Goal: Task Accomplishment & Management: Complete application form

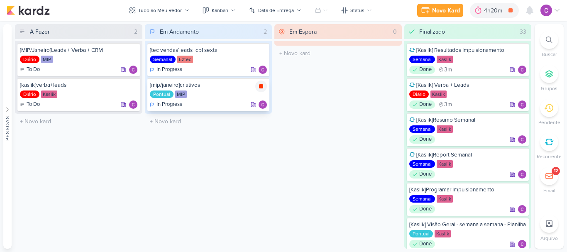
click at [262, 85] on icon at bounding box center [261, 86] width 4 height 4
click at [499, 12] on div "4h20m" at bounding box center [506, 10] width 21 height 9
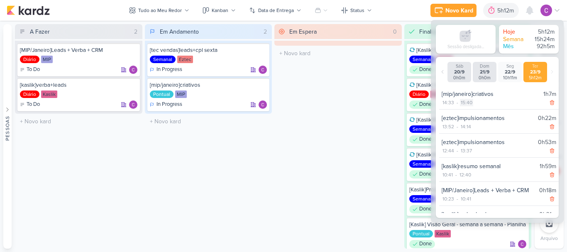
click at [467, 103] on div "15:40" at bounding box center [466, 102] width 13 height 7
select select "15"
click at [481, 112] on select "00 01 02 03 04 05 06 07 08 09 10 11 12 13 14 15 16 17 18 19 20 21 22 23 24 25 2…" at bounding box center [481, 113] width 12 height 10
select select "4"
click at [475, 108] on select "00 01 02 03 04 05 06 07 08 09 10 11 12 13 14 15 16 17 18 19 20 21 22 23 24 25 2…" at bounding box center [481, 113] width 12 height 10
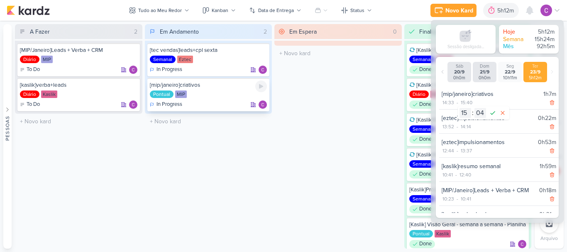
click at [218, 93] on div "Pontual MIP" at bounding box center [208, 95] width 117 height 8
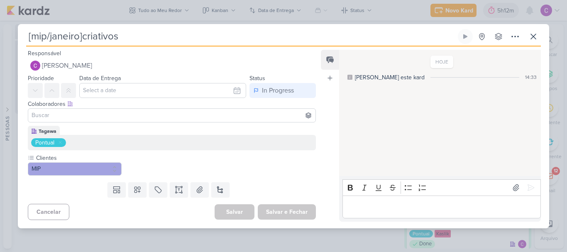
drag, startPoint x: 384, startPoint y: 20, endPoint x: 426, endPoint y: 11, distance: 42.6
click at [387, 19] on div "[mip/janeiro]criativos Criado por mim" at bounding box center [283, 126] width 567 height 252
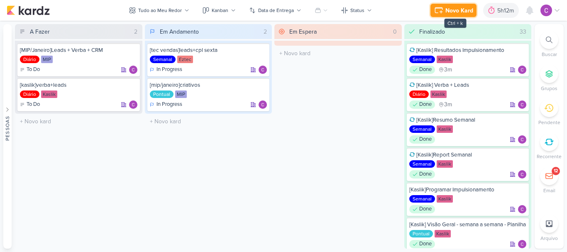
click at [447, 8] on div "Novo Kard" at bounding box center [459, 10] width 28 height 9
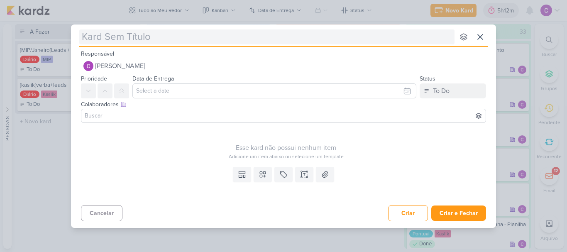
click at [277, 37] on input "text" at bounding box center [266, 36] width 375 height 15
type input "["
type input "[eztec]"
type input "[eztec]qr"
type input "[eztec]qrc"
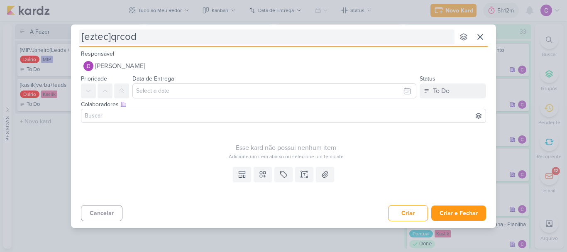
type input "[eztec]qrcode"
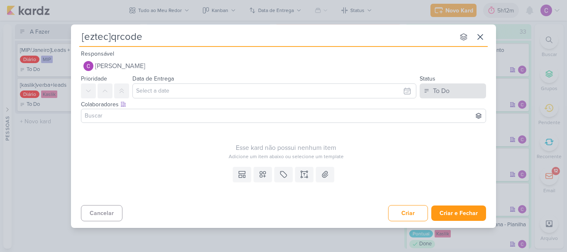
type input "[eztec]qrcode"
click at [448, 93] on div "To Do" at bounding box center [441, 91] width 17 height 10
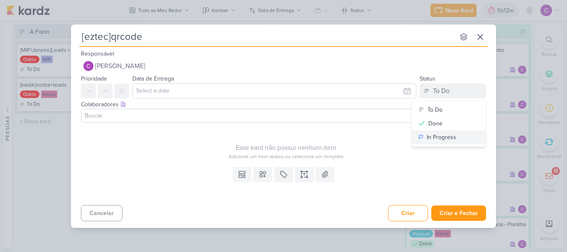
click at [439, 136] on div "In Progress" at bounding box center [441, 137] width 29 height 9
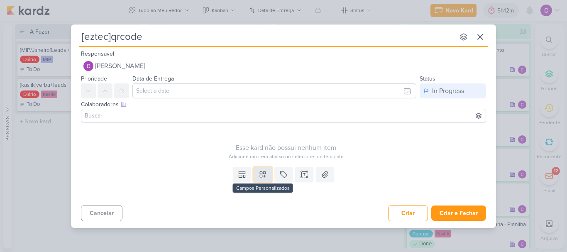
click at [264, 173] on icon at bounding box center [263, 174] width 8 height 8
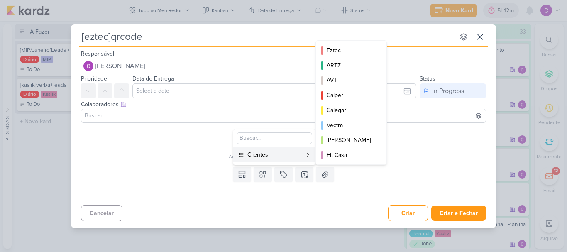
click at [299, 154] on div "Clientes" at bounding box center [274, 154] width 55 height 9
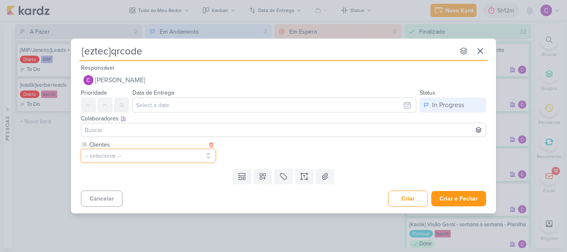
click at [122, 154] on button "-- selecionar --" at bounding box center [148, 155] width 135 height 13
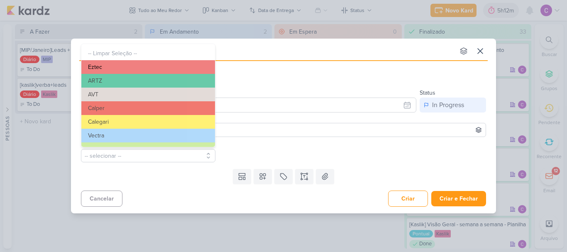
click at [173, 62] on button "Eztec" at bounding box center [148, 67] width 134 height 14
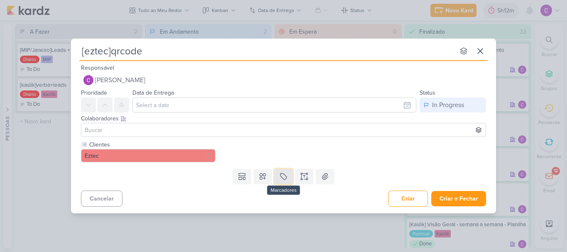
click at [284, 181] on button at bounding box center [283, 176] width 18 height 15
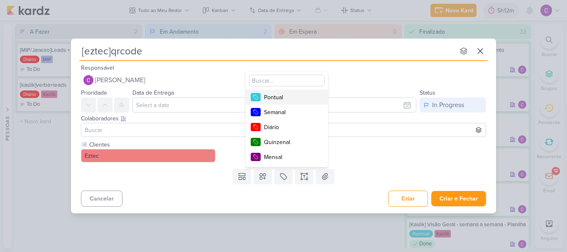
click at [274, 97] on div "Pontual" at bounding box center [291, 97] width 54 height 9
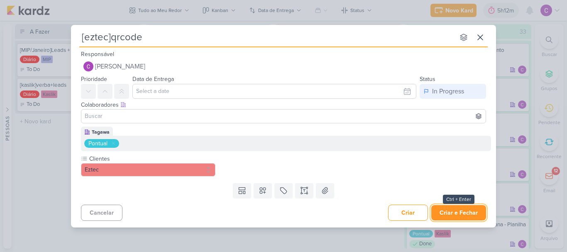
click at [460, 213] on button "Criar e Fechar" at bounding box center [458, 212] width 55 height 15
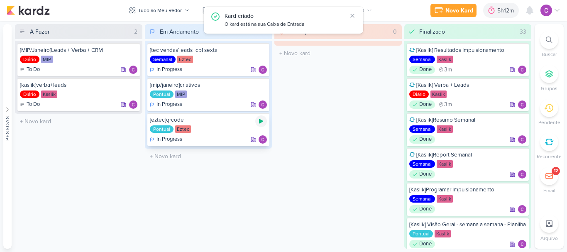
click at [262, 120] on icon at bounding box center [261, 121] width 7 height 7
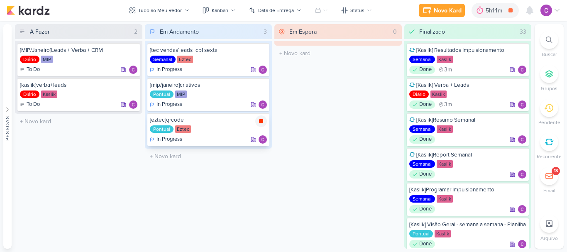
click at [260, 122] on icon at bounding box center [261, 121] width 4 height 4
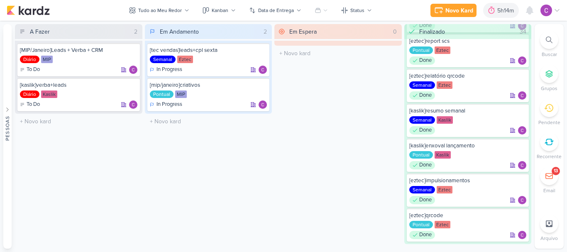
scroll to position [1003, 0]
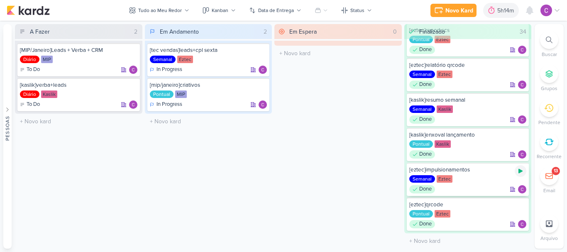
click at [521, 173] on icon at bounding box center [520, 171] width 7 height 7
click at [332, 68] on div "Em Espera 0 O título do kard deve ter menos que 100 caracteres" at bounding box center [337, 136] width 127 height 225
click at [513, 10] on icon at bounding box center [511, 10] width 4 height 4
click at [498, 11] on div "5h19m" at bounding box center [506, 10] width 19 height 9
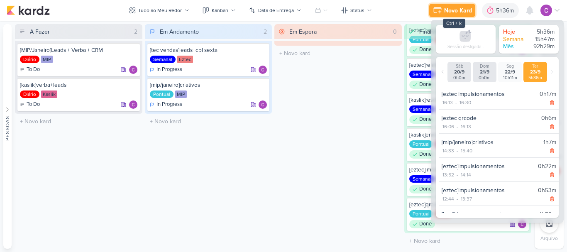
drag, startPoint x: 463, startPoint y: 9, endPoint x: 458, endPoint y: 14, distance: 7.3
click at [462, 9] on div "Novo Kard" at bounding box center [458, 10] width 28 height 9
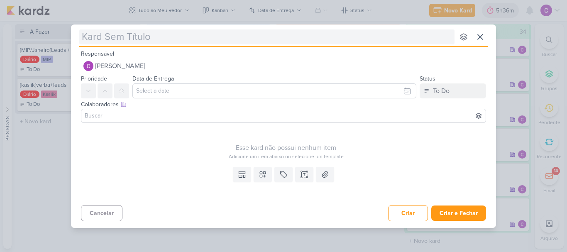
click at [262, 42] on input "text" at bounding box center [266, 36] width 375 height 15
type input "[ka"
type input "[kaslik]"
type input "[kaslik]impulsionam"
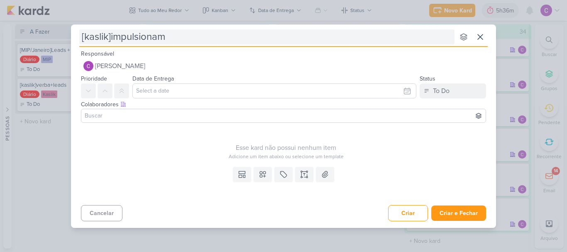
type input "[kaslik]impulsiona"
type input "[kaslik]impulsionamentos"
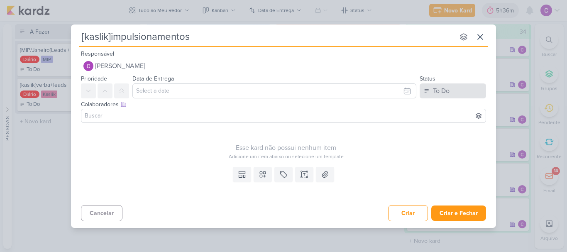
type input "[kaslik]impulsionamentos"
click at [442, 91] on div "To Do" at bounding box center [441, 91] width 17 height 10
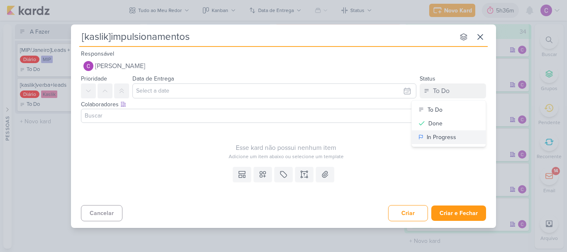
click at [425, 135] on button "In Progress" at bounding box center [449, 137] width 74 height 14
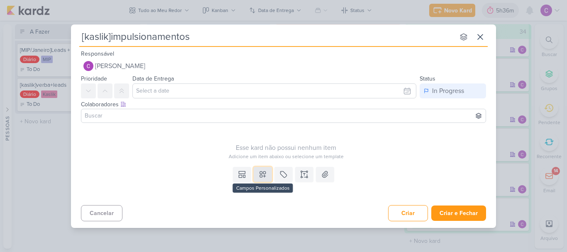
click at [267, 171] on button at bounding box center [263, 174] width 18 height 15
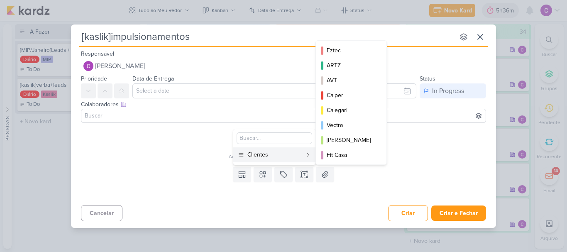
scroll to position [120, 0]
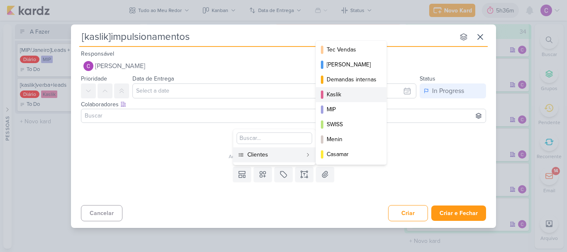
click at [339, 94] on div "Kaslik" at bounding box center [352, 94] width 50 height 9
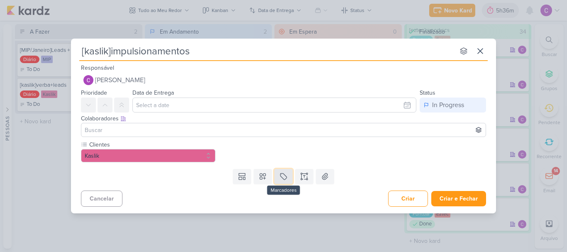
click at [285, 177] on icon at bounding box center [283, 176] width 8 height 8
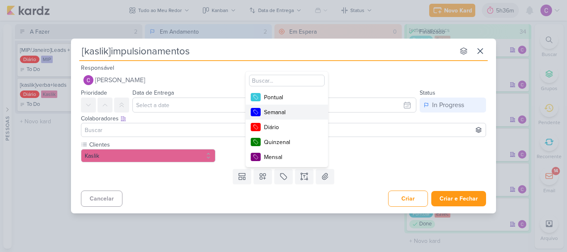
click at [292, 113] on div "Semanal" at bounding box center [291, 112] width 54 height 9
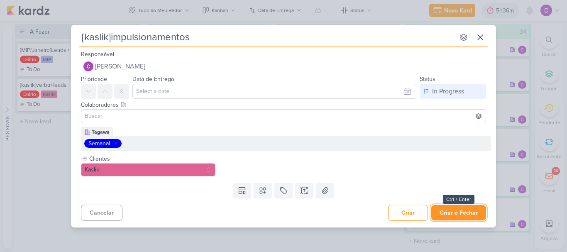
click at [463, 213] on button "Criar e Fechar" at bounding box center [458, 212] width 55 height 15
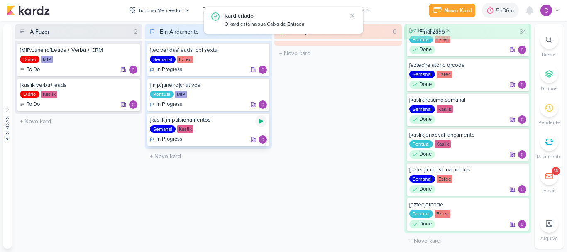
click at [264, 121] on icon at bounding box center [261, 121] width 7 height 7
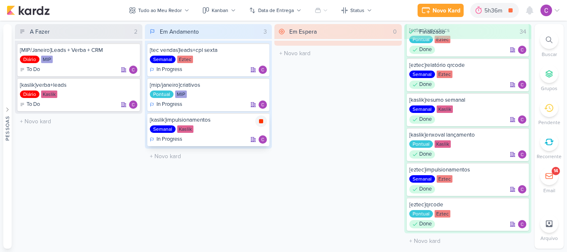
click at [262, 123] on icon at bounding box center [261, 121] width 4 height 4
click at [544, 42] on div at bounding box center [549, 40] width 18 height 18
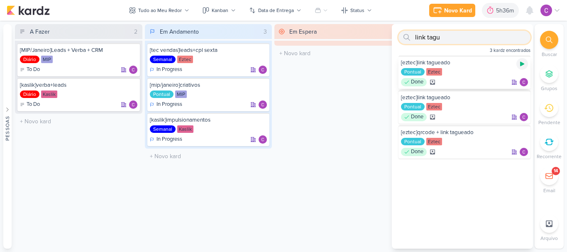
type input "link tagu"
click at [520, 66] on icon at bounding box center [522, 64] width 4 height 5
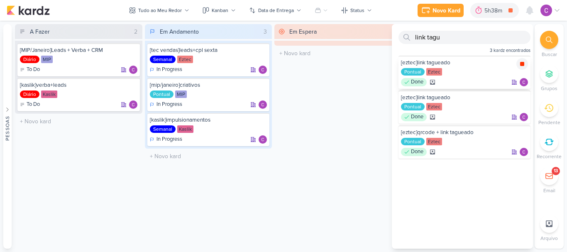
click at [522, 63] on icon at bounding box center [522, 64] width 7 height 7
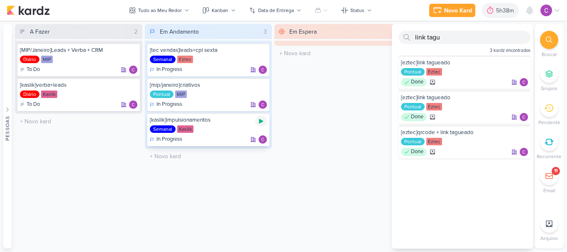
click at [261, 122] on icon at bounding box center [261, 121] width 4 height 5
click at [343, 154] on div "Em Espera 0 O título do kard deve ter menos que 100 caracteres" at bounding box center [337, 136] width 127 height 225
